Goal: Task Accomplishment & Management: Use online tool/utility

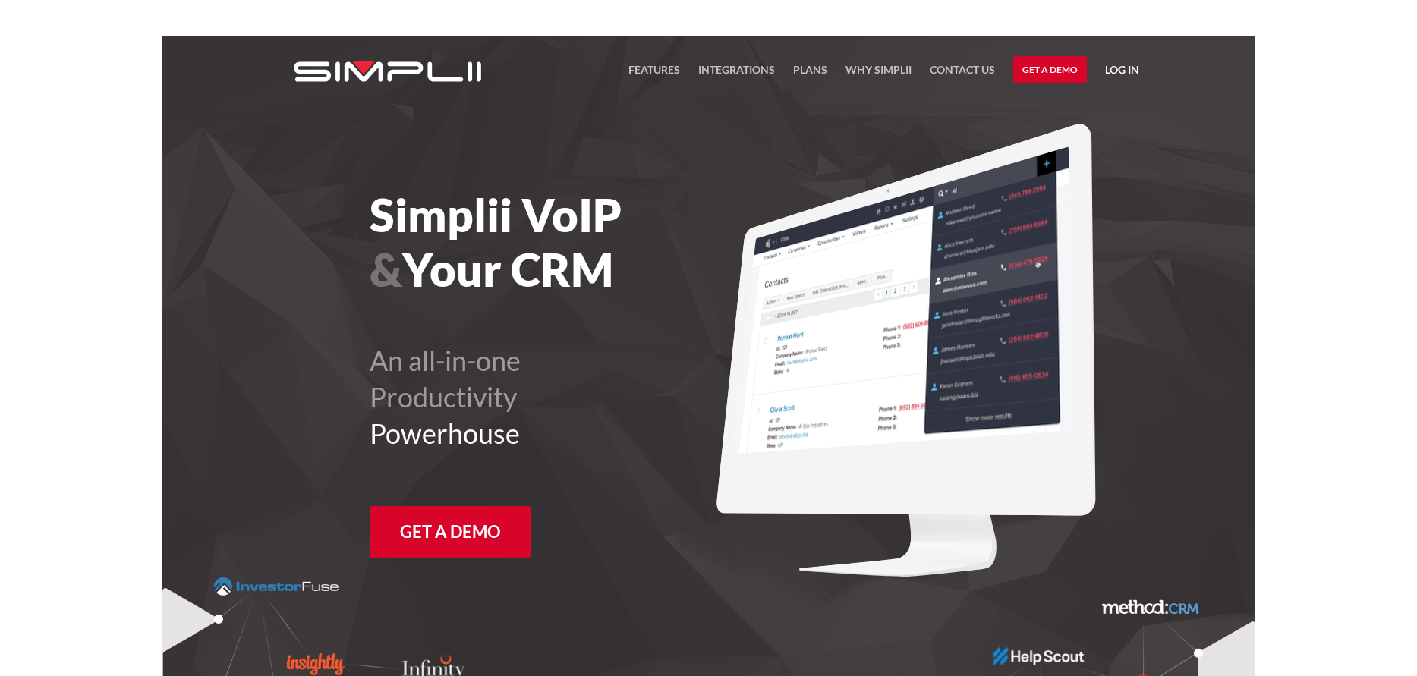
click at [1112, 33] on iframe at bounding box center [708, 18] width 1417 height 36
drag, startPoint x: 1126, startPoint y: 1, endPoint x: 1130, endPoint y: 29, distance: 28.5
click at [1130, 29] on iframe at bounding box center [708, 18] width 1417 height 36
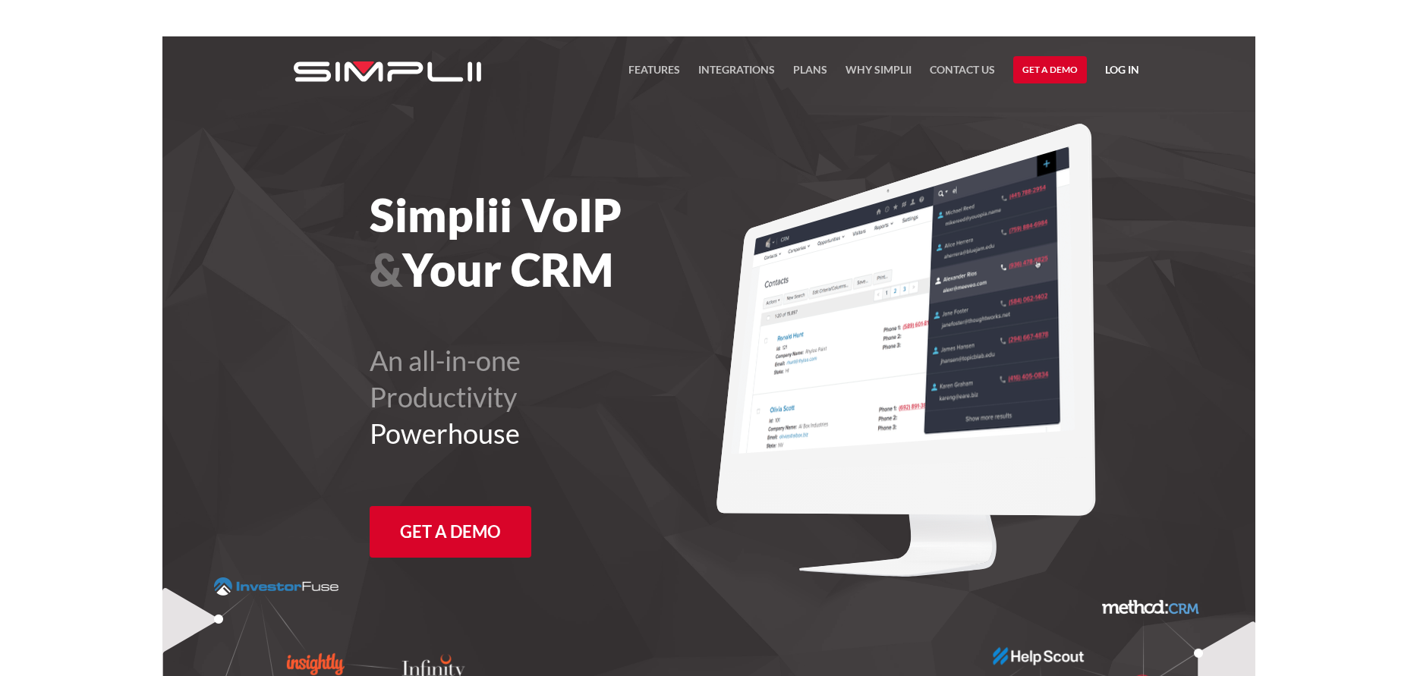
click at [1130, 29] on iframe at bounding box center [708, 18] width 1417 height 36
click at [1133, 68] on link "Log in" at bounding box center [1122, 72] width 34 height 23
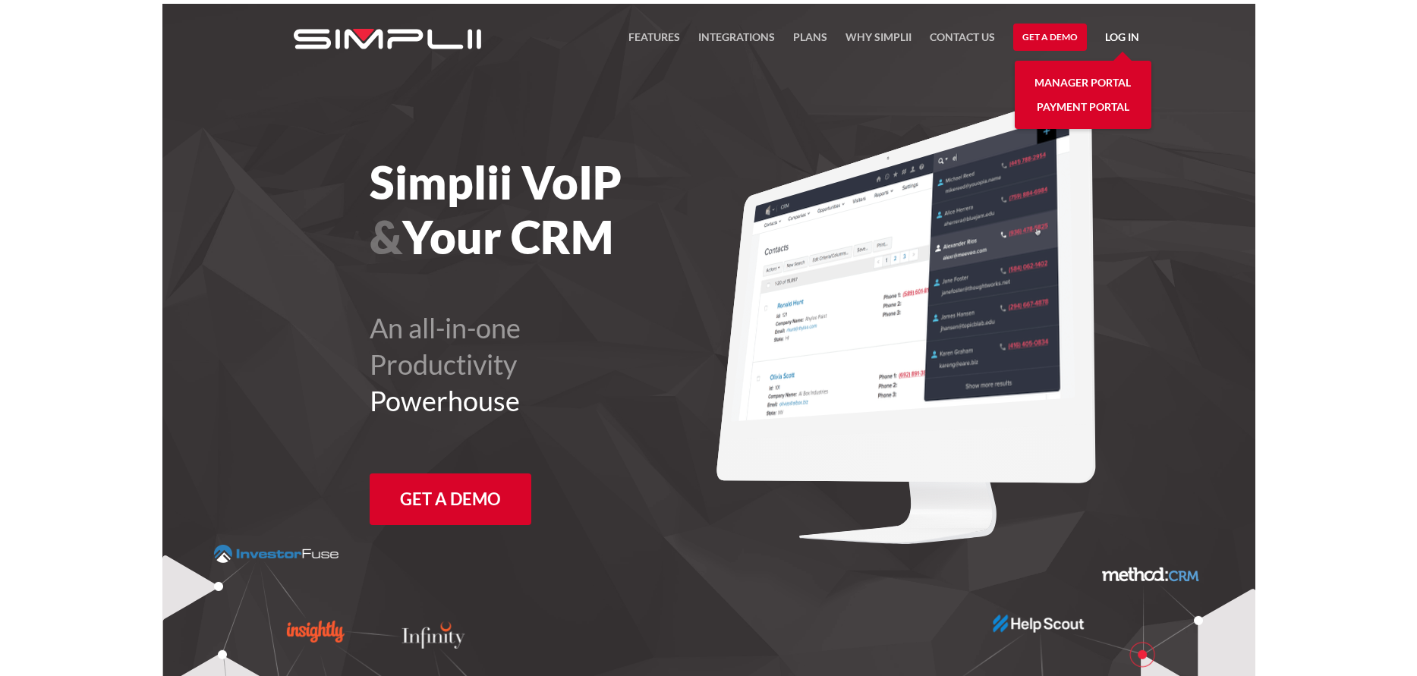
scroll to position [36, 0]
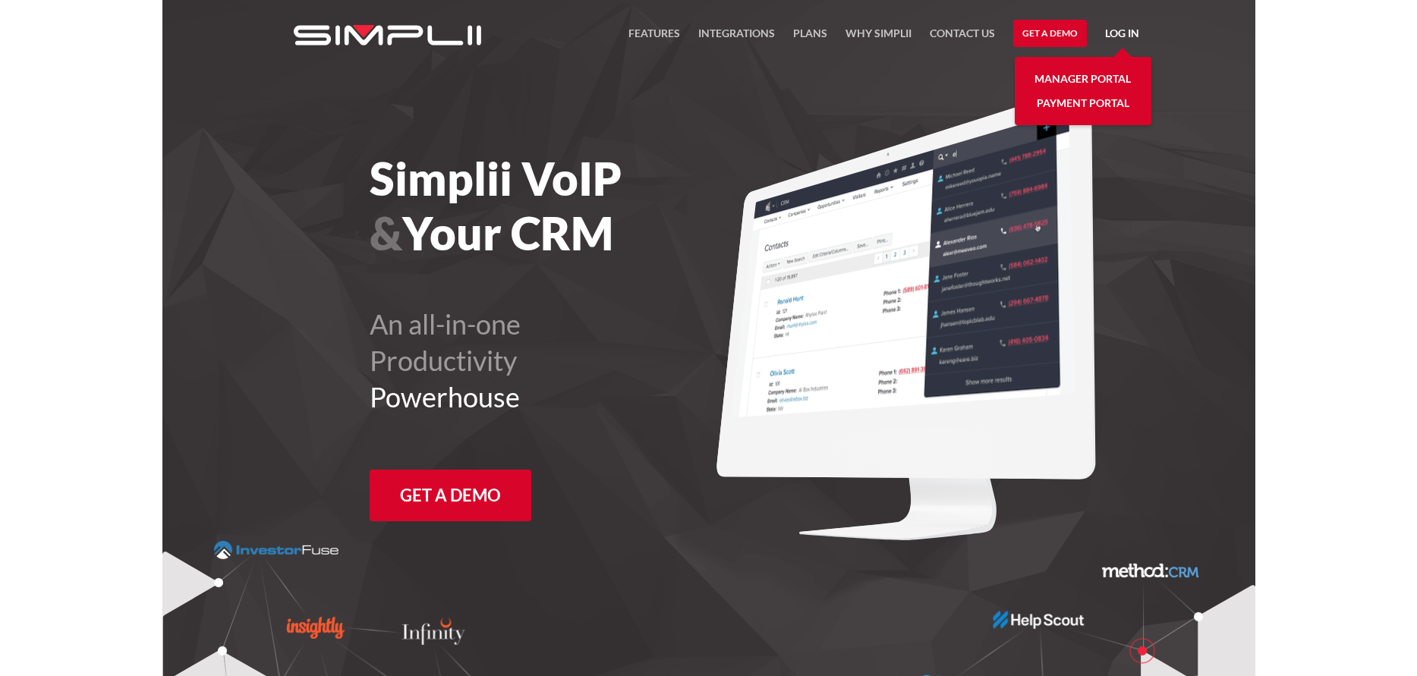
click at [1111, 74] on link "Manager Portal" at bounding box center [1083, 79] width 96 height 24
